Goal: Task Accomplishment & Management: Manage account settings

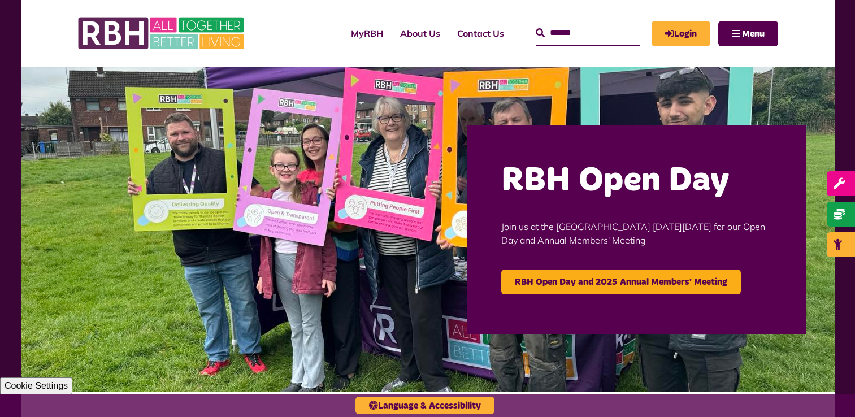
click at [74, 175] on img at bounding box center [427, 229] width 813 height 325
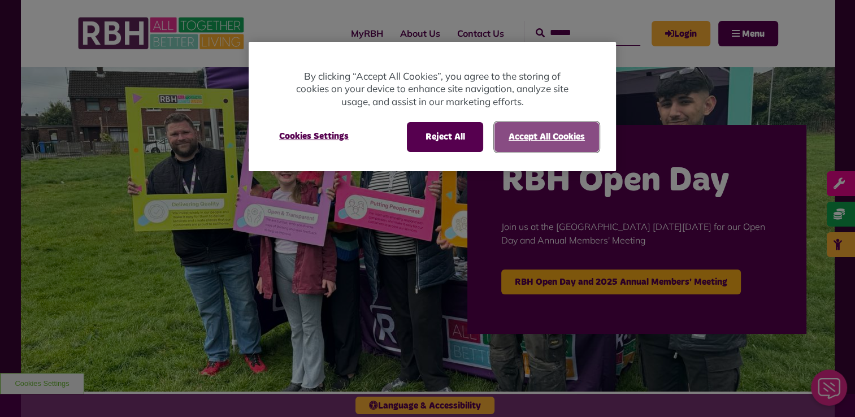
click at [523, 143] on button "Accept All Cookies" at bounding box center [546, 136] width 104 height 29
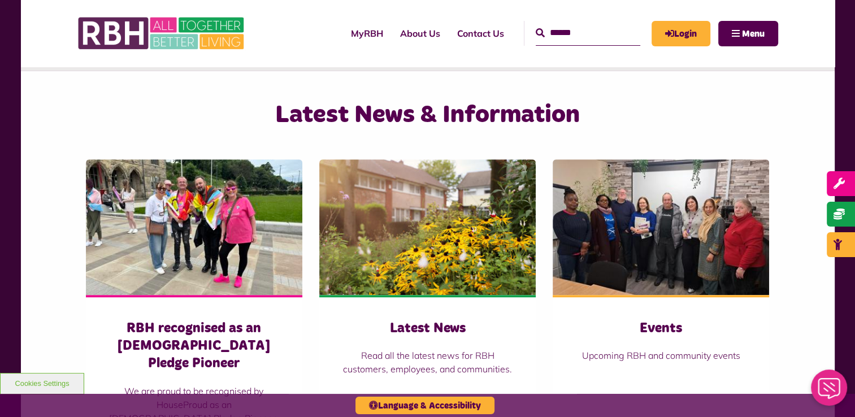
scroll to position [615, 0]
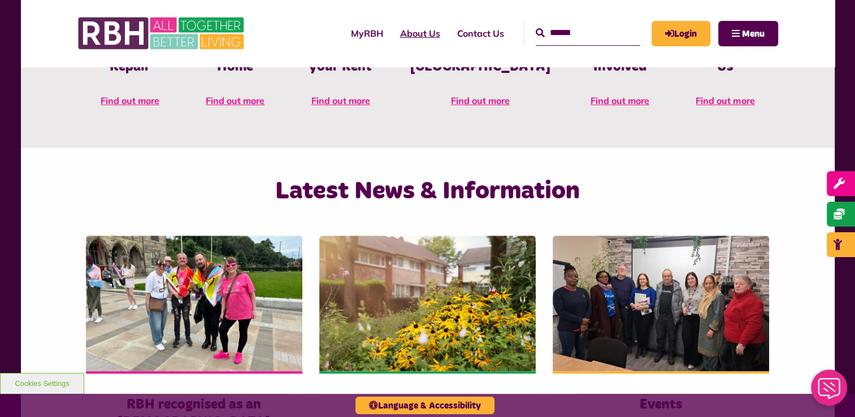
click at [404, 38] on link "About Us" at bounding box center [419, 33] width 57 height 31
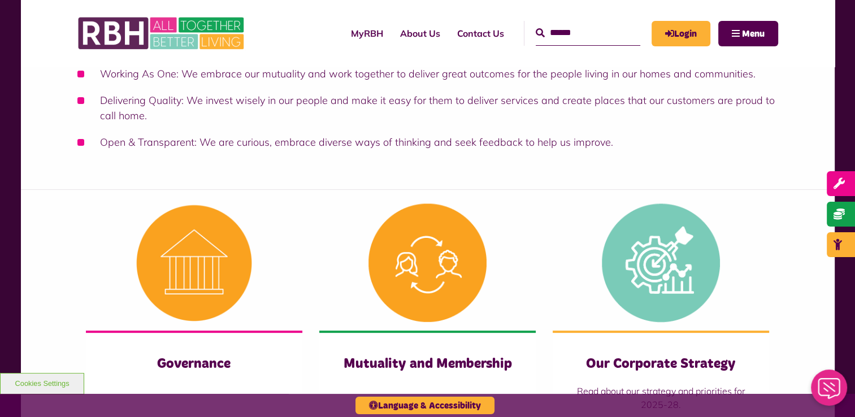
scroll to position [296, 0]
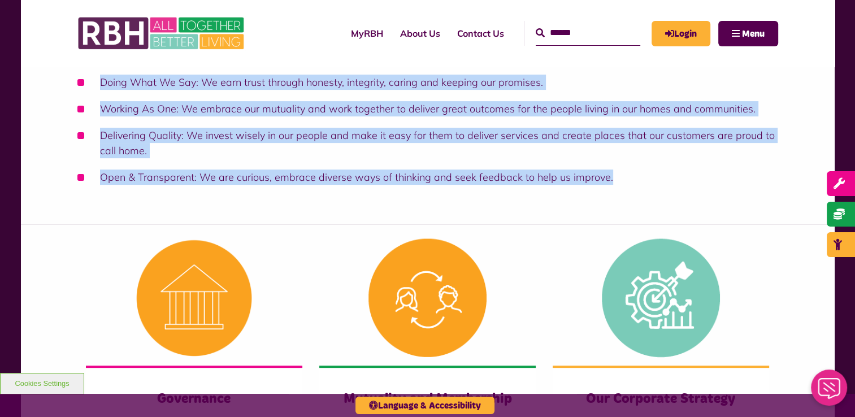
drag, startPoint x: 75, startPoint y: 180, endPoint x: 630, endPoint y: 173, distance: 555.9
click at [630, 173] on div "Rochdale Boroughwide Housing Limited (RBH) is the UK’s first tenant and employe…" at bounding box center [427, 59] width 813 height 332
drag, startPoint x: 630, startPoint y: 173, endPoint x: 584, endPoint y: 179, distance: 46.7
copy div "Loremips Dolorsitame Consect Adipisc (ELI) se doe TE’i utlab etdolo mag aliquae…"
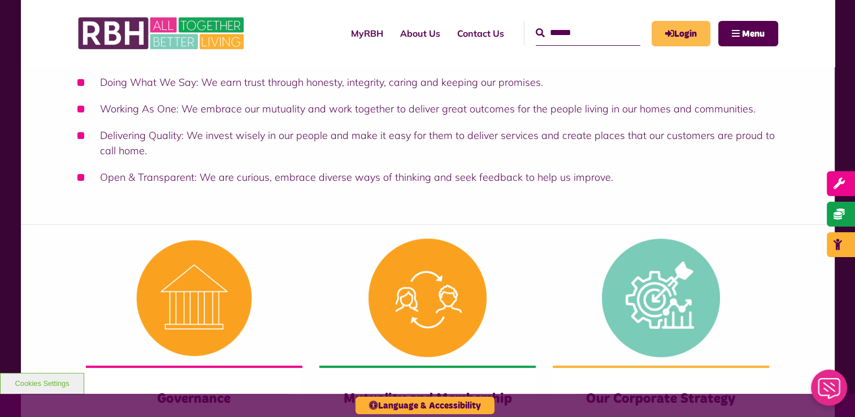
click at [665, 42] on link "Login" at bounding box center [680, 33] width 59 height 25
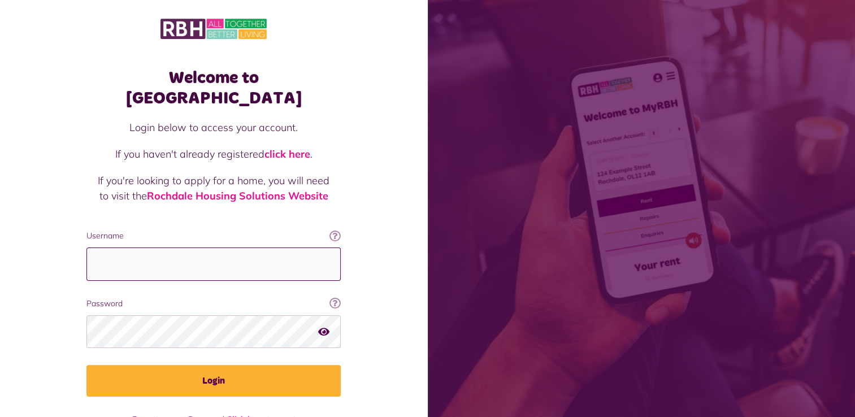
click at [234, 247] on input "Username" at bounding box center [213, 263] width 254 height 33
type input "**********"
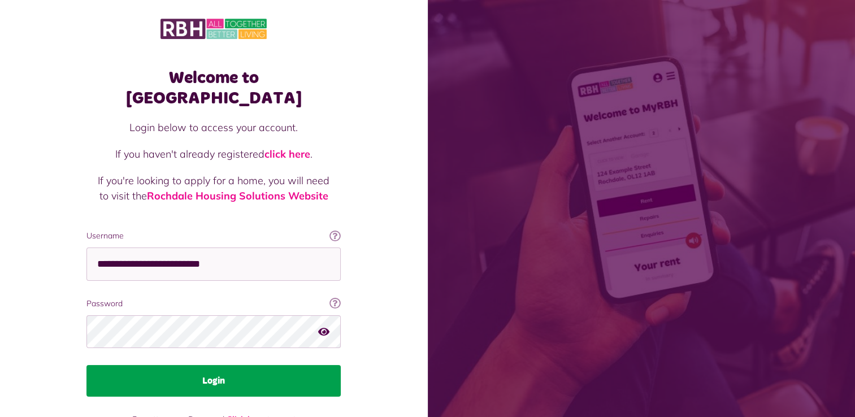
click at [225, 365] on button "Login" at bounding box center [213, 381] width 254 height 32
